Goal: Task Accomplishment & Management: Use online tool/utility

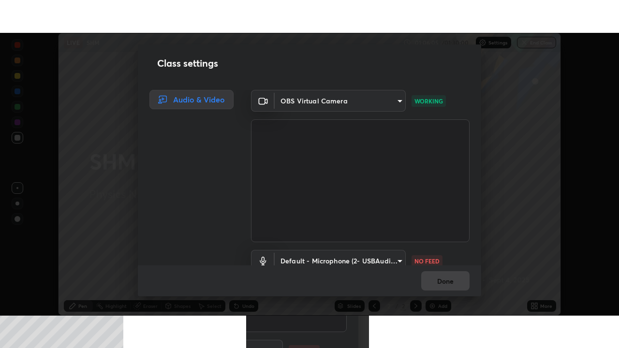
scroll to position [17, 0]
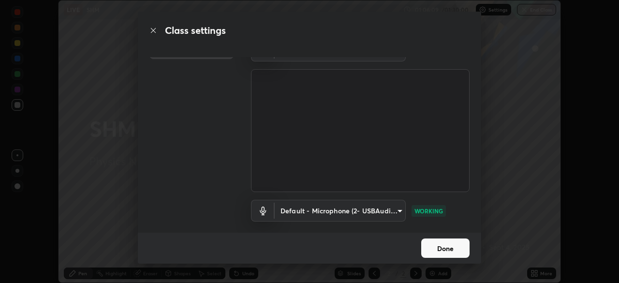
click at [437, 250] on button "Done" at bounding box center [445, 247] width 48 height 19
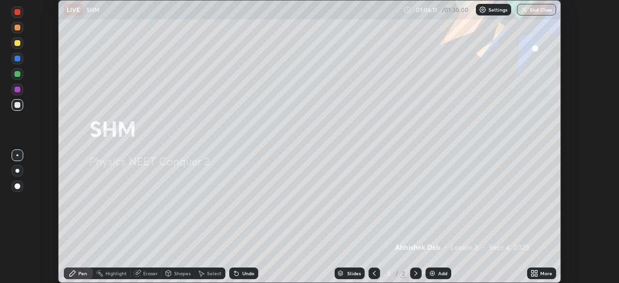
click at [527, 9] on img "button" at bounding box center [524, 10] width 8 height 8
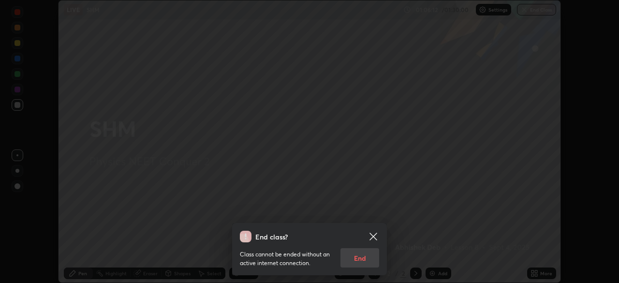
click at [357, 256] on div "Class cannot be ended without an active internet connection. End" at bounding box center [309, 254] width 139 height 25
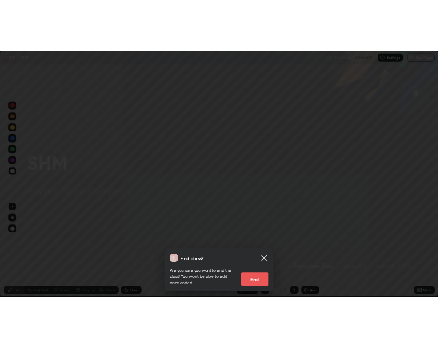
scroll to position [348, 619]
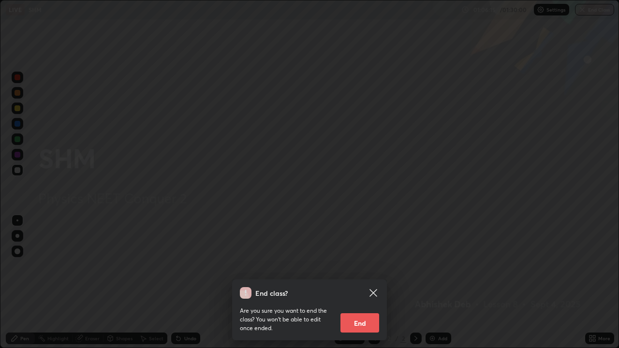
click at [360, 282] on button "End" at bounding box center [359, 322] width 39 height 19
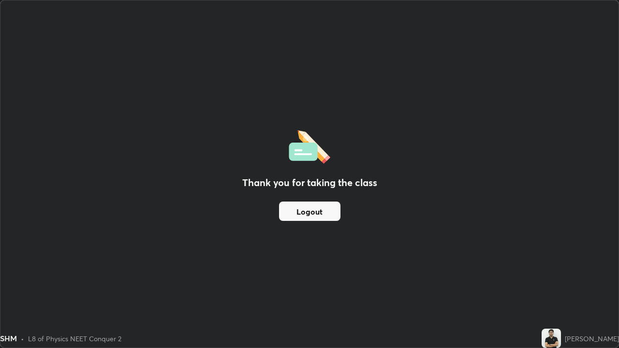
click at [296, 213] on button "Logout" at bounding box center [309, 211] width 61 height 19
click at [301, 214] on button "Logout" at bounding box center [309, 211] width 61 height 19
click at [312, 214] on button "Logout" at bounding box center [309, 211] width 61 height 19
click at [315, 212] on button "Logout" at bounding box center [309, 211] width 61 height 19
click at [314, 213] on button "Logout" at bounding box center [309, 211] width 61 height 19
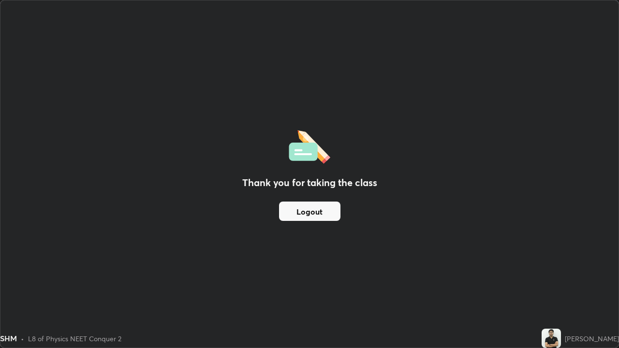
click at [314, 213] on button "Logout" at bounding box center [309, 211] width 61 height 19
click at [313, 212] on button "Logout" at bounding box center [309, 211] width 61 height 19
click at [312, 212] on button "Logout" at bounding box center [309, 211] width 61 height 19
click at [311, 212] on button "Logout" at bounding box center [309, 211] width 61 height 19
click at [309, 212] on button "Logout" at bounding box center [309, 211] width 61 height 19
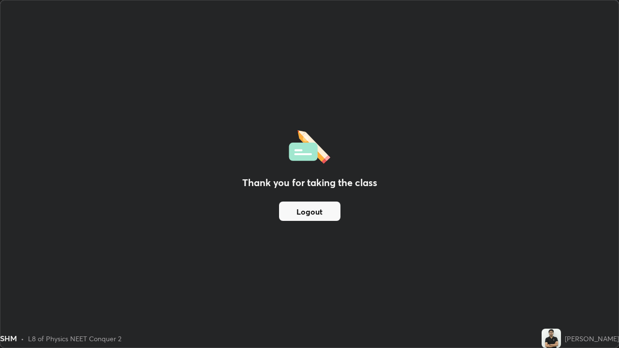
click at [308, 213] on button "Logout" at bounding box center [309, 211] width 61 height 19
click at [294, 214] on button "Logout" at bounding box center [309, 211] width 61 height 19
click at [296, 211] on button "Logout" at bounding box center [309, 211] width 61 height 19
click at [296, 212] on button "Logout" at bounding box center [309, 211] width 61 height 19
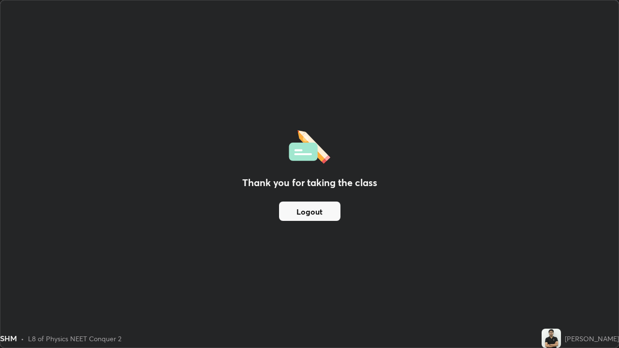
click at [300, 210] on button "Logout" at bounding box center [309, 211] width 61 height 19
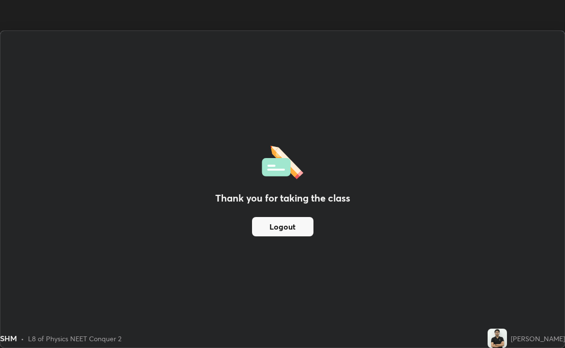
click at [296, 214] on div "Thank you for taking the class Logout" at bounding box center [282, 189] width 564 height 317
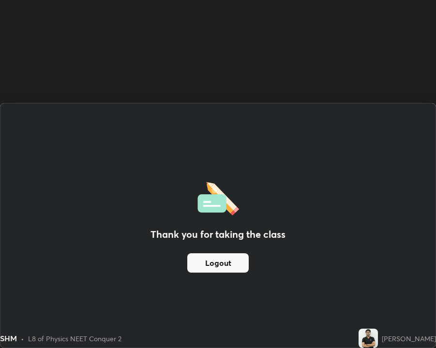
scroll to position [48018, 47930]
click at [246, 260] on button "Logout" at bounding box center [217, 262] width 61 height 19
click at [236, 266] on button "Logout" at bounding box center [217, 262] width 61 height 19
click at [224, 266] on button "Logout" at bounding box center [217, 262] width 61 height 19
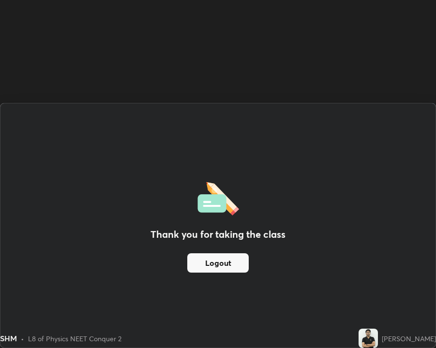
click at [222, 263] on button "Logout" at bounding box center [217, 262] width 61 height 19
click at [221, 264] on button "Logout" at bounding box center [217, 262] width 61 height 19
click at [220, 264] on button "Logout" at bounding box center [217, 262] width 61 height 19
click at [15, 282] on div "Thank you for taking the class Logout" at bounding box center [217, 226] width 435 height 244
click at [54, 176] on div "Thank you for taking the class Logout" at bounding box center [217, 226] width 435 height 244
